Goal: Complete application form

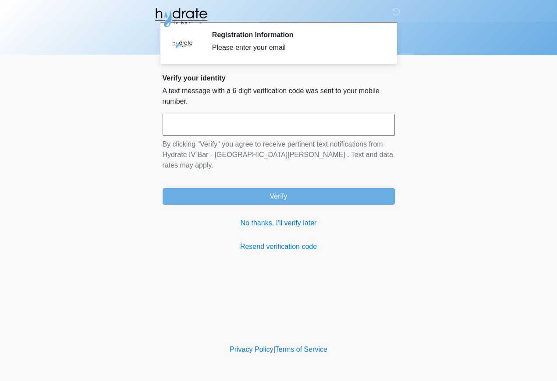
click at [340, 124] on input "text" at bounding box center [278, 125] width 232 height 22
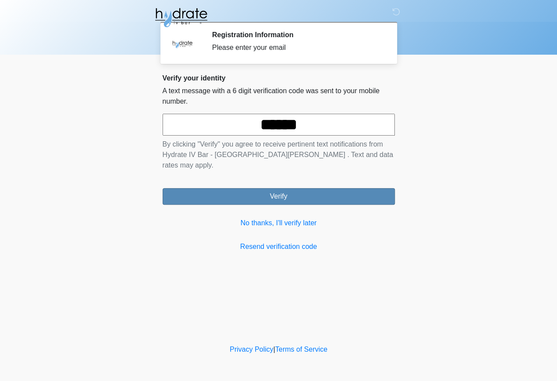
type input "******"
click at [284, 188] on button "Verify" at bounding box center [278, 196] width 232 height 17
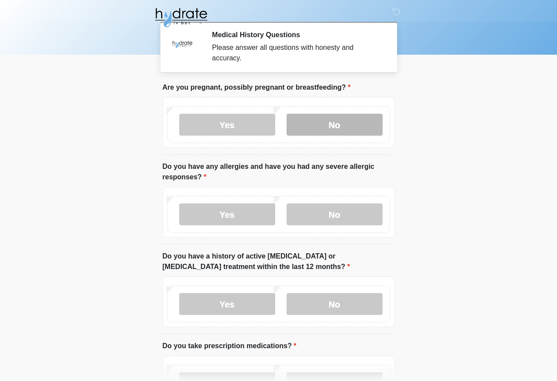
click at [351, 120] on label "No" at bounding box center [334, 125] width 96 height 22
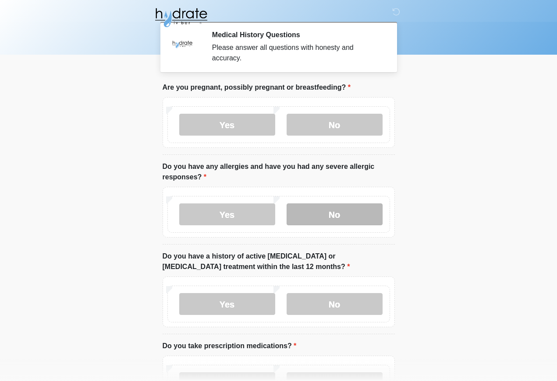
click at [342, 214] on label "No" at bounding box center [334, 215] width 96 height 22
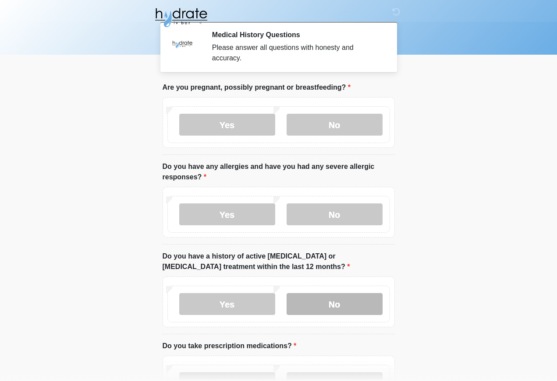
click at [339, 303] on label "No" at bounding box center [334, 304] width 96 height 22
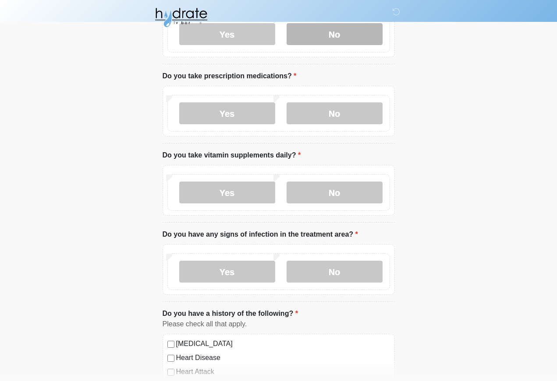
scroll to position [272, 0]
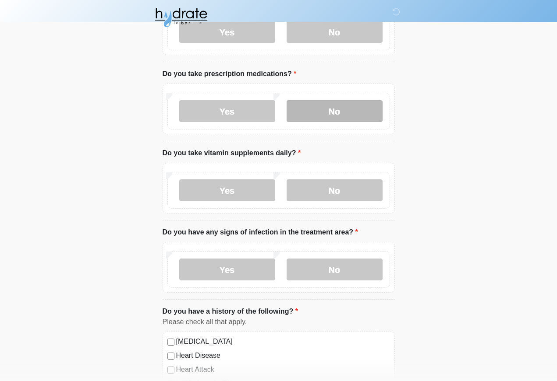
click at [342, 114] on label "No" at bounding box center [334, 111] width 96 height 22
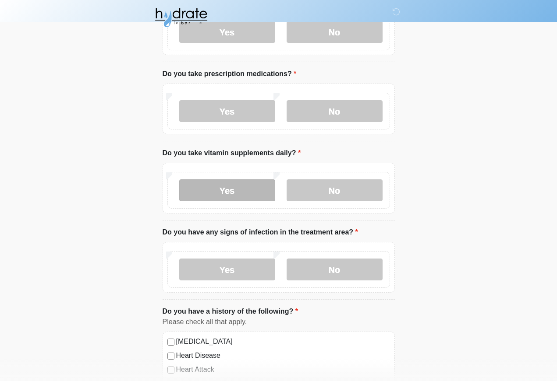
click at [229, 191] on label "Yes" at bounding box center [227, 191] width 96 height 22
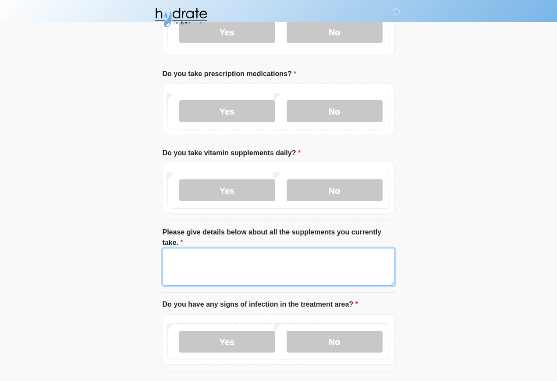
click at [275, 269] on textarea "Please give details below about all the supplements you currently take." at bounding box center [278, 267] width 232 height 38
type textarea "*"
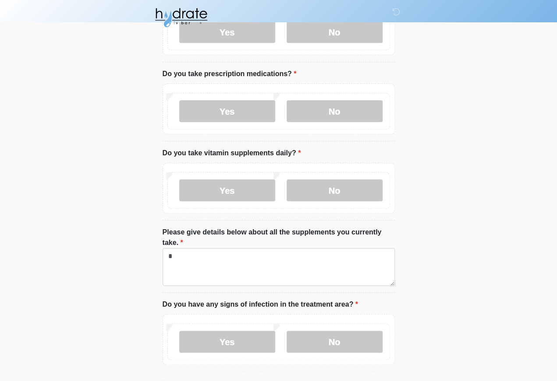
click at [331, 163] on div "Yes No" at bounding box center [278, 188] width 232 height 51
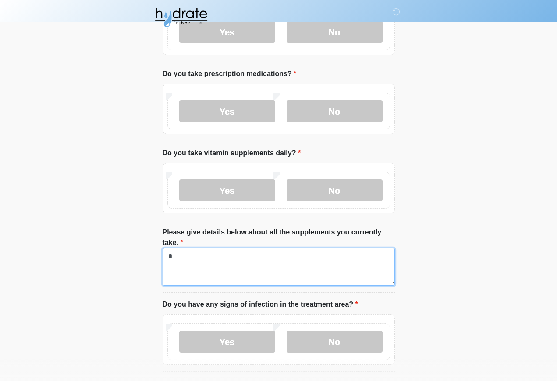
click at [215, 259] on textarea "*" at bounding box center [278, 267] width 232 height 38
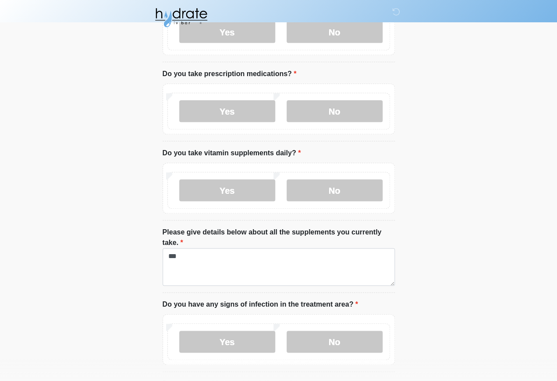
click at [331, 163] on div "Yes No" at bounding box center [278, 188] width 232 height 51
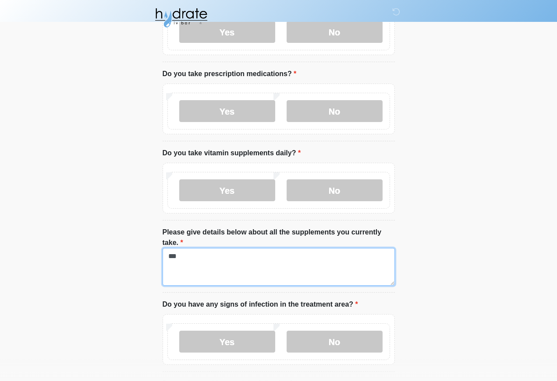
click at [187, 256] on textarea "***" at bounding box center [278, 267] width 232 height 38
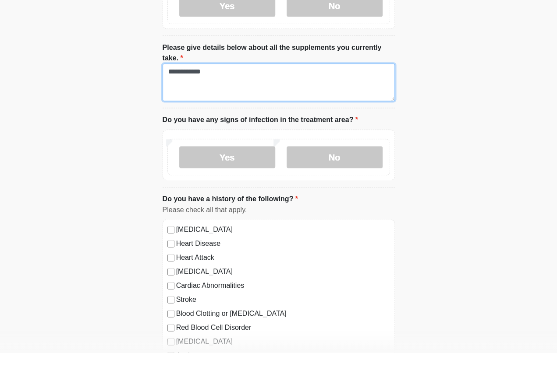
scroll to position [429, 0]
type textarea "**********"
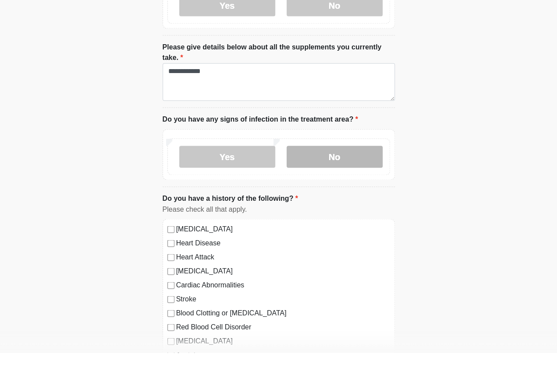
click at [342, 174] on label "No" at bounding box center [334, 185] width 96 height 22
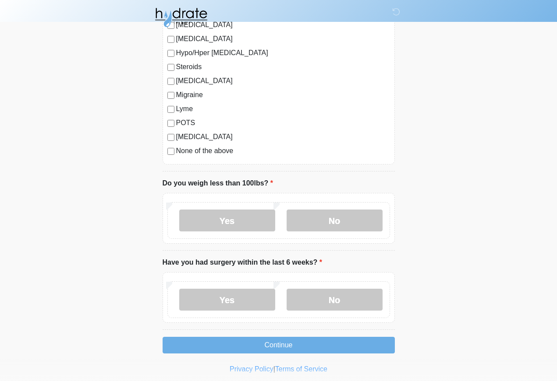
scroll to position [985, 0]
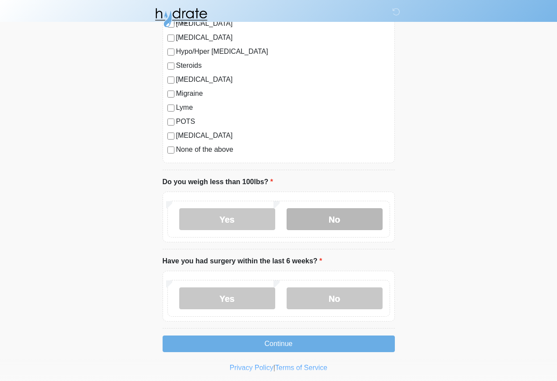
click at [346, 216] on label "No" at bounding box center [334, 219] width 96 height 22
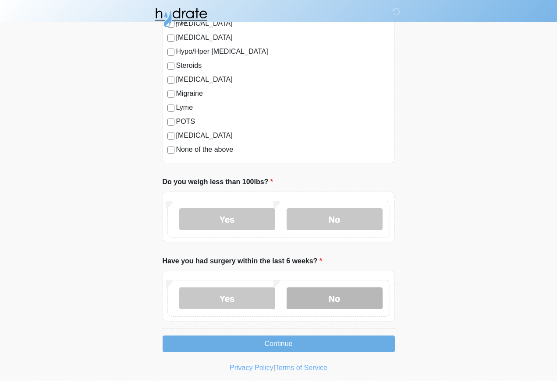
click at [341, 298] on label "No" at bounding box center [334, 299] width 96 height 22
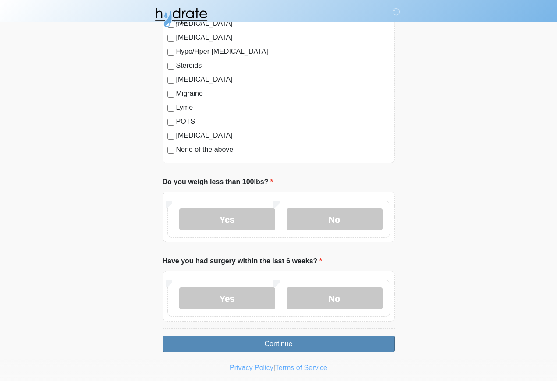
click at [282, 337] on button "Continue" at bounding box center [278, 344] width 232 height 17
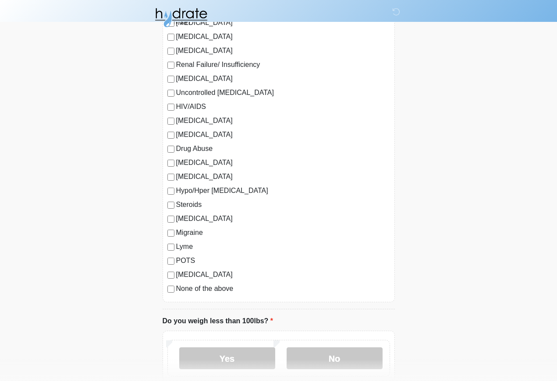
scroll to position [849, 0]
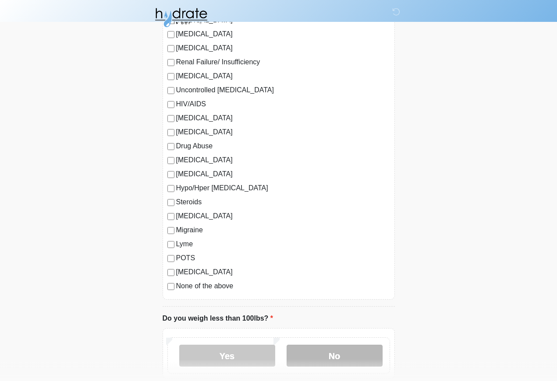
click at [346, 352] on label "No" at bounding box center [334, 356] width 96 height 22
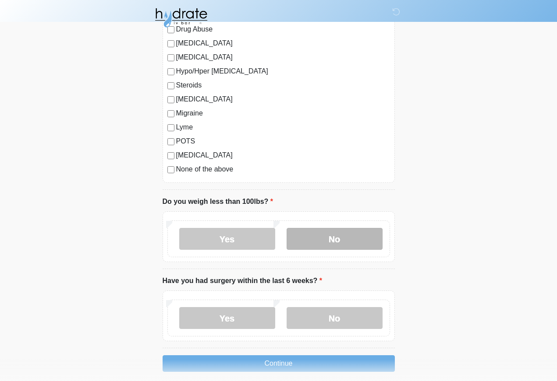
scroll to position [985, 0]
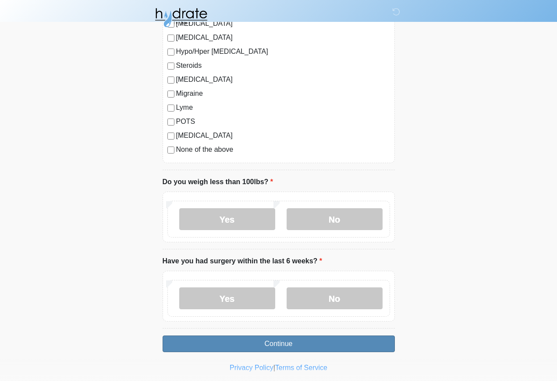
click at [286, 339] on button "Continue" at bounding box center [278, 344] width 232 height 17
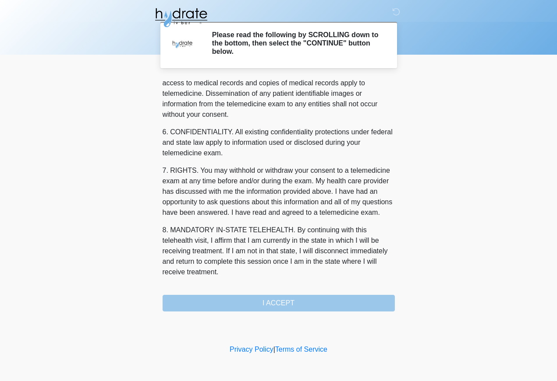
scroll to position [312, 0]
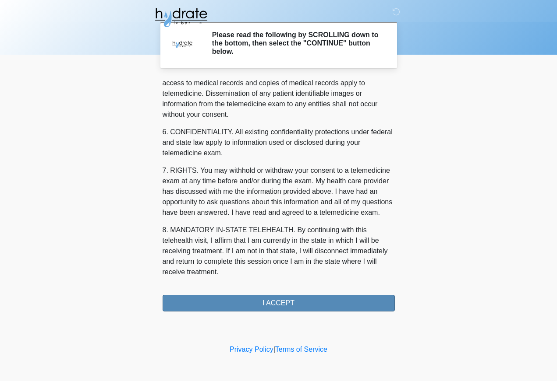
click at [285, 304] on button "I ACCEPT" at bounding box center [278, 303] width 232 height 17
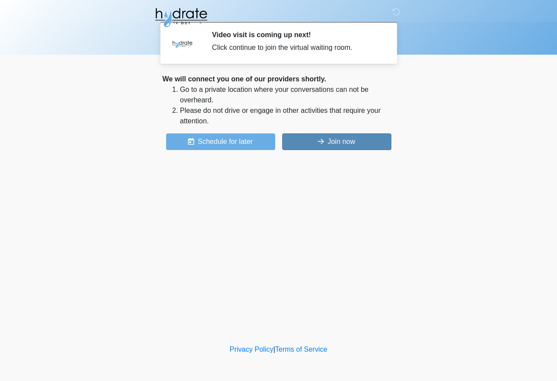
click at [347, 143] on button "Join now" at bounding box center [336, 142] width 109 height 17
